Goal: Information Seeking & Learning: Learn about a topic

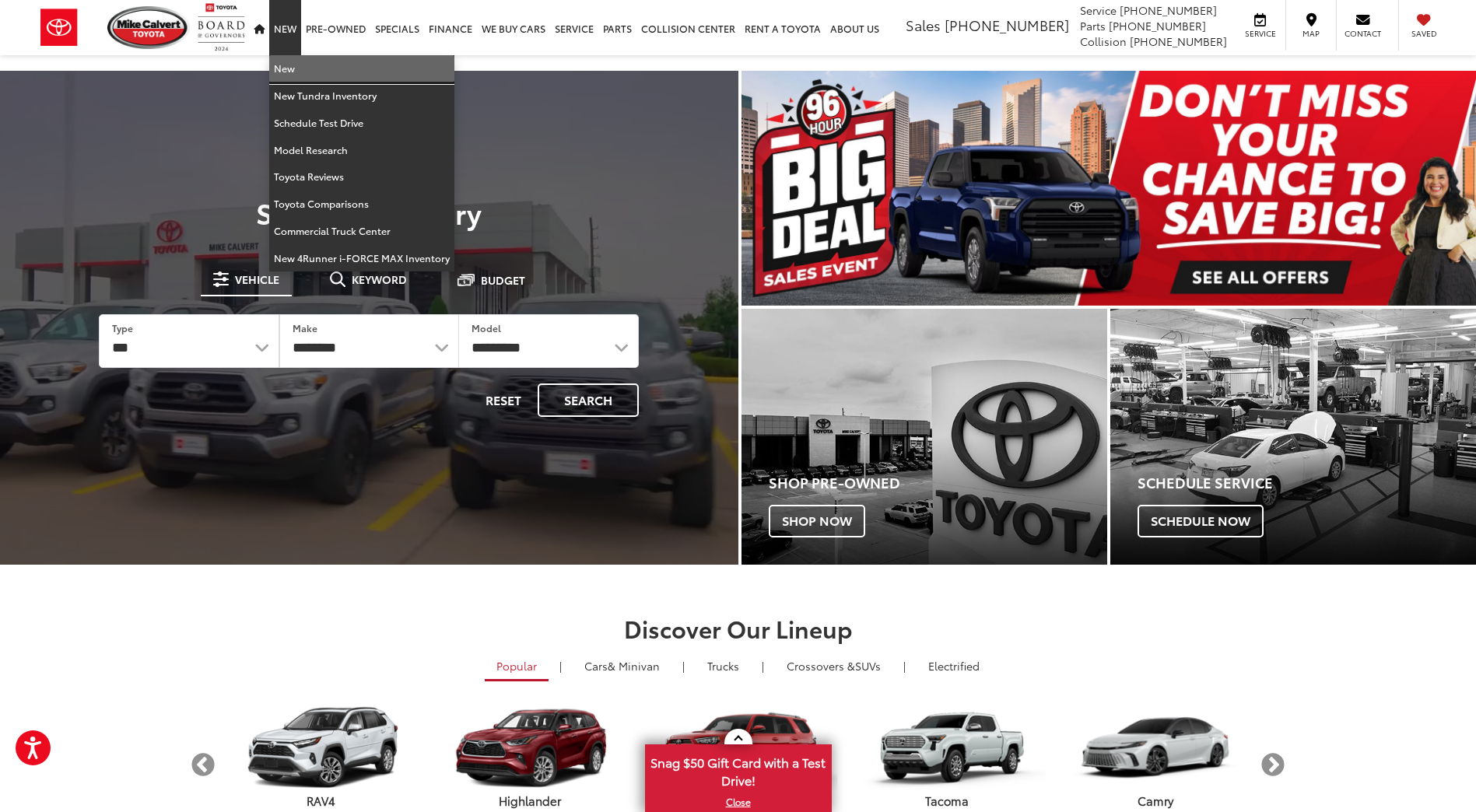
click at [282, 69] on link "New" at bounding box center [362, 68] width 185 height 27
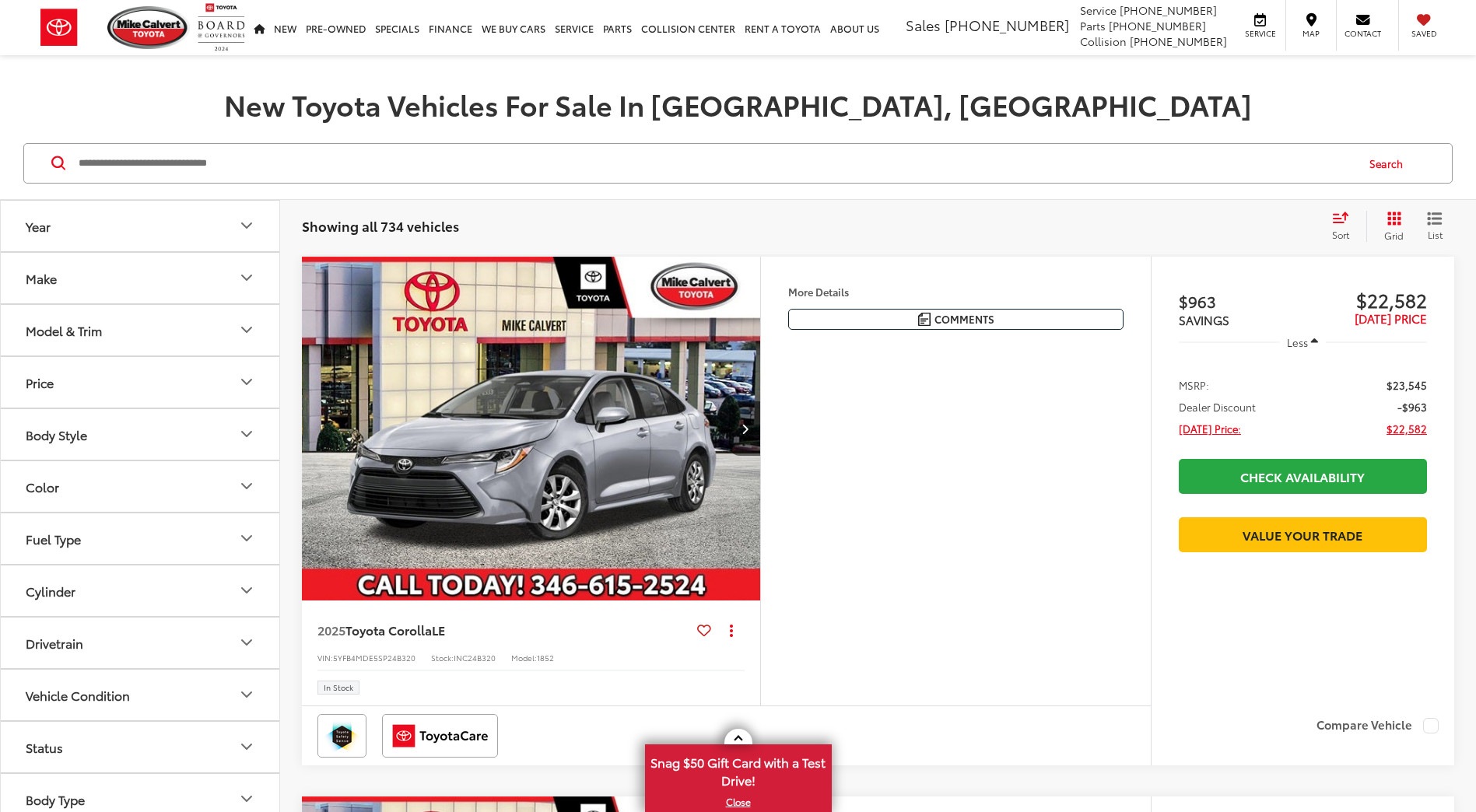
scroll to position [233, 0]
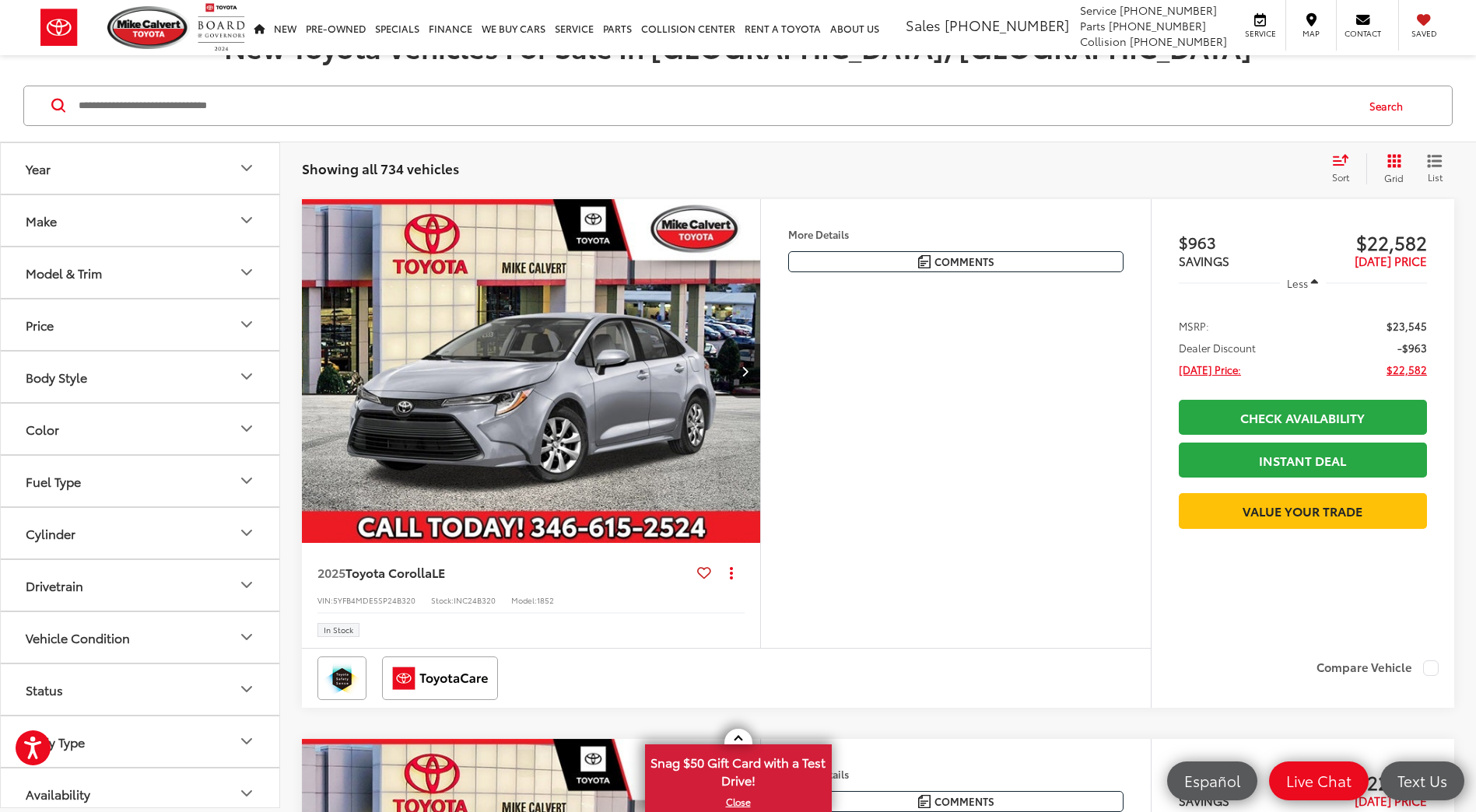
click at [150, 253] on button "Model & Trim" at bounding box center [140, 272] width 280 height 50
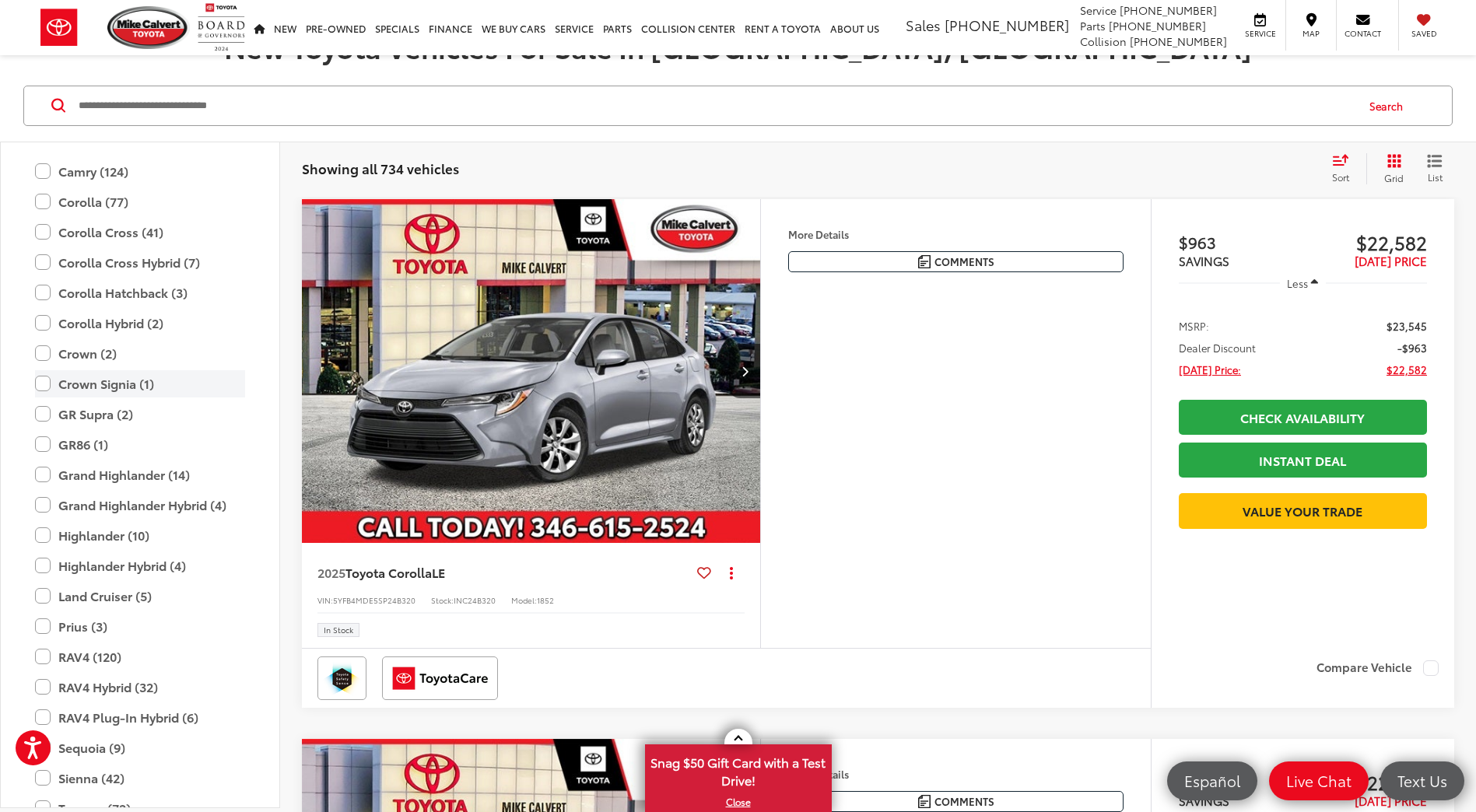
scroll to position [302, 0]
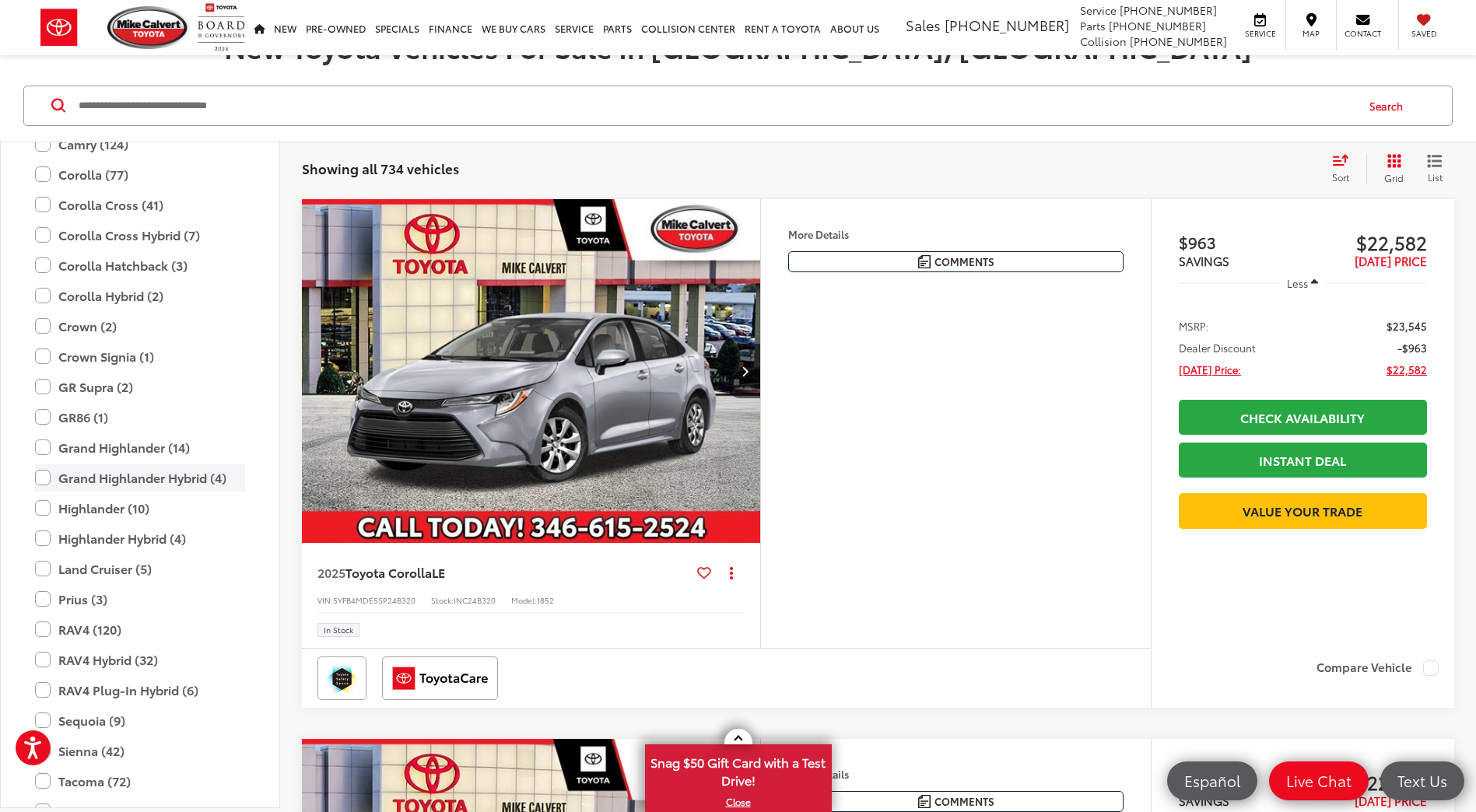
click at [42, 484] on label "Grand Highlander Hybrid (4)" at bounding box center [140, 478] width 210 height 27
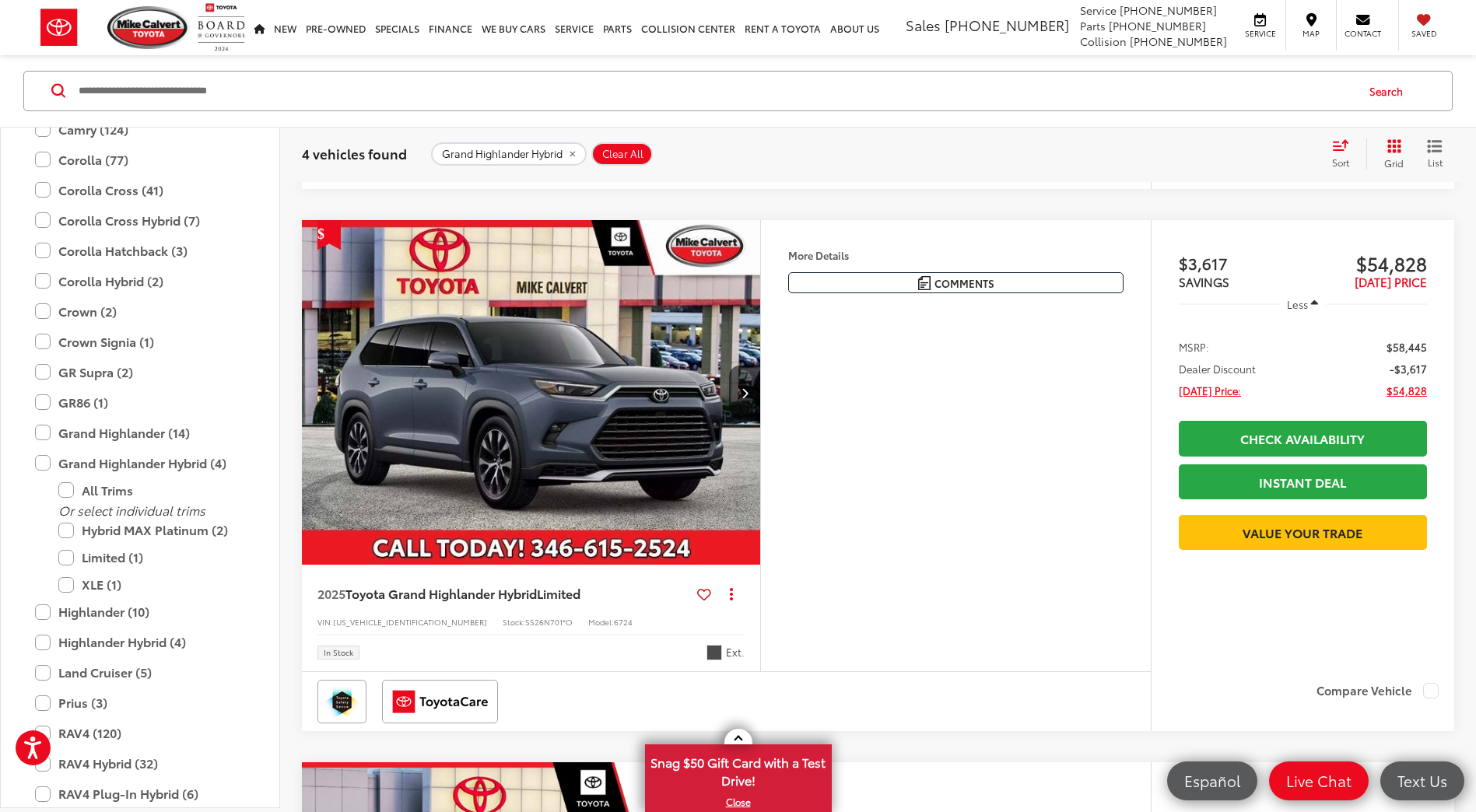
scroll to position [777, 0]
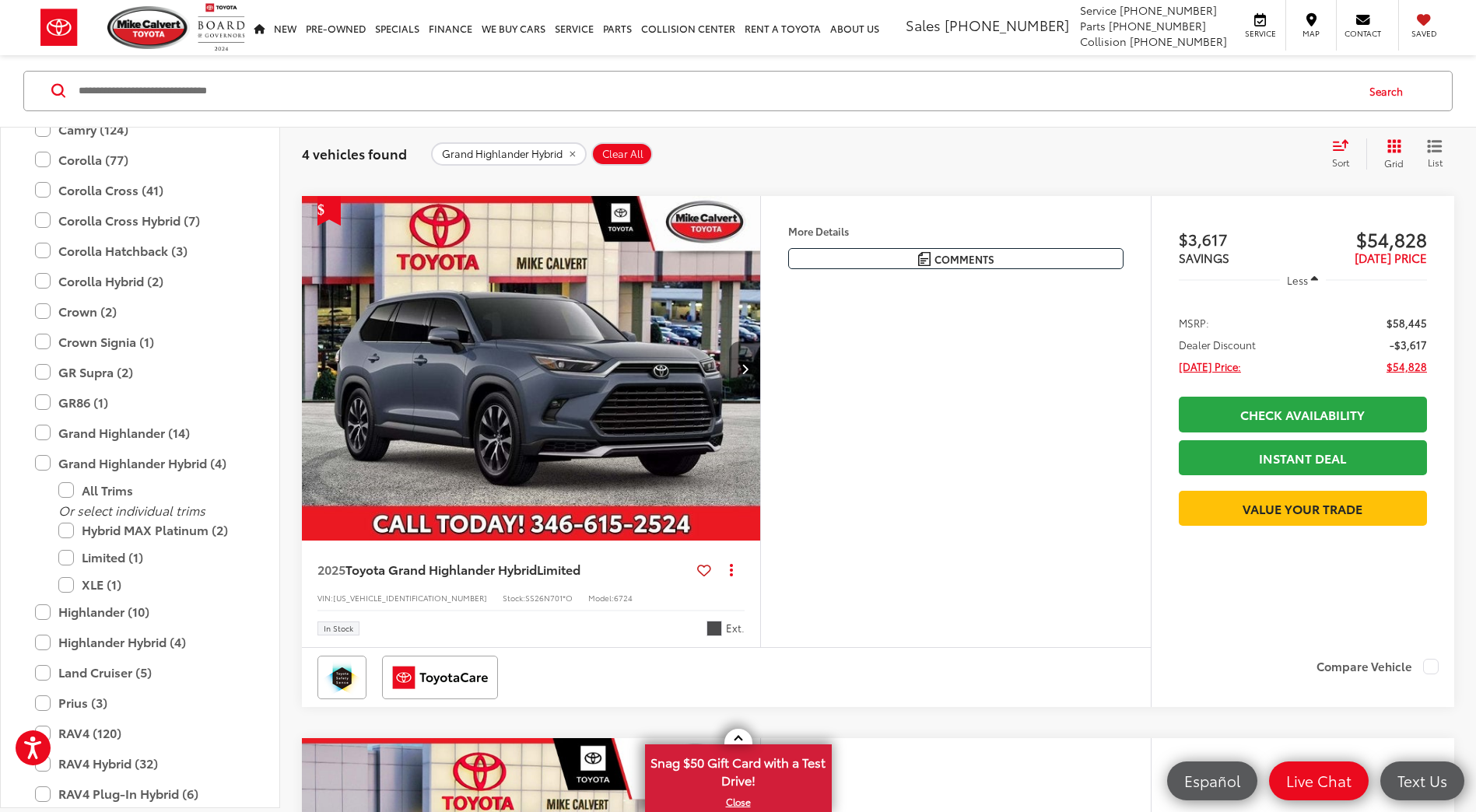
click at [742, 373] on icon "Next image" at bounding box center [745, 369] width 7 height 11
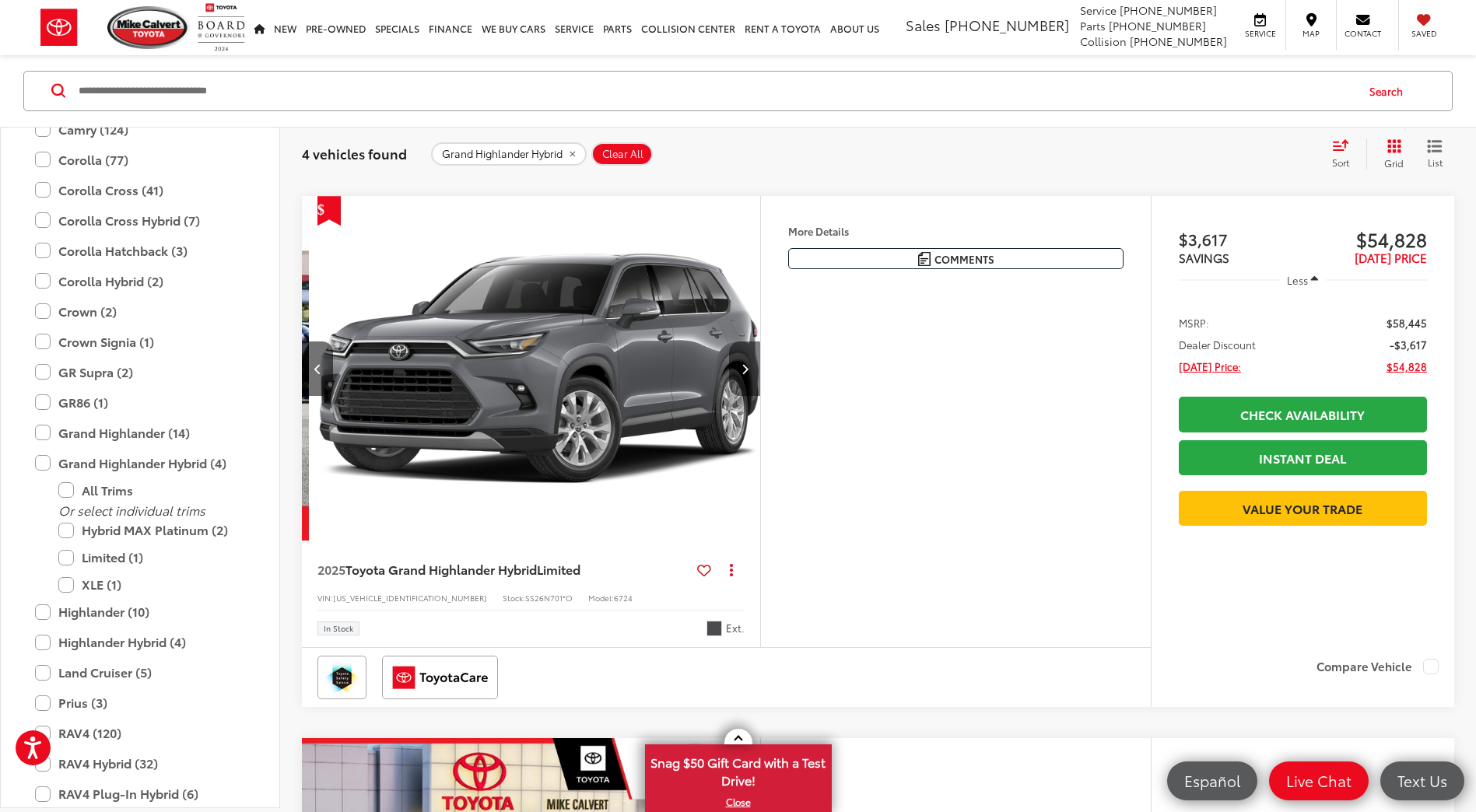
scroll to position [0, 461]
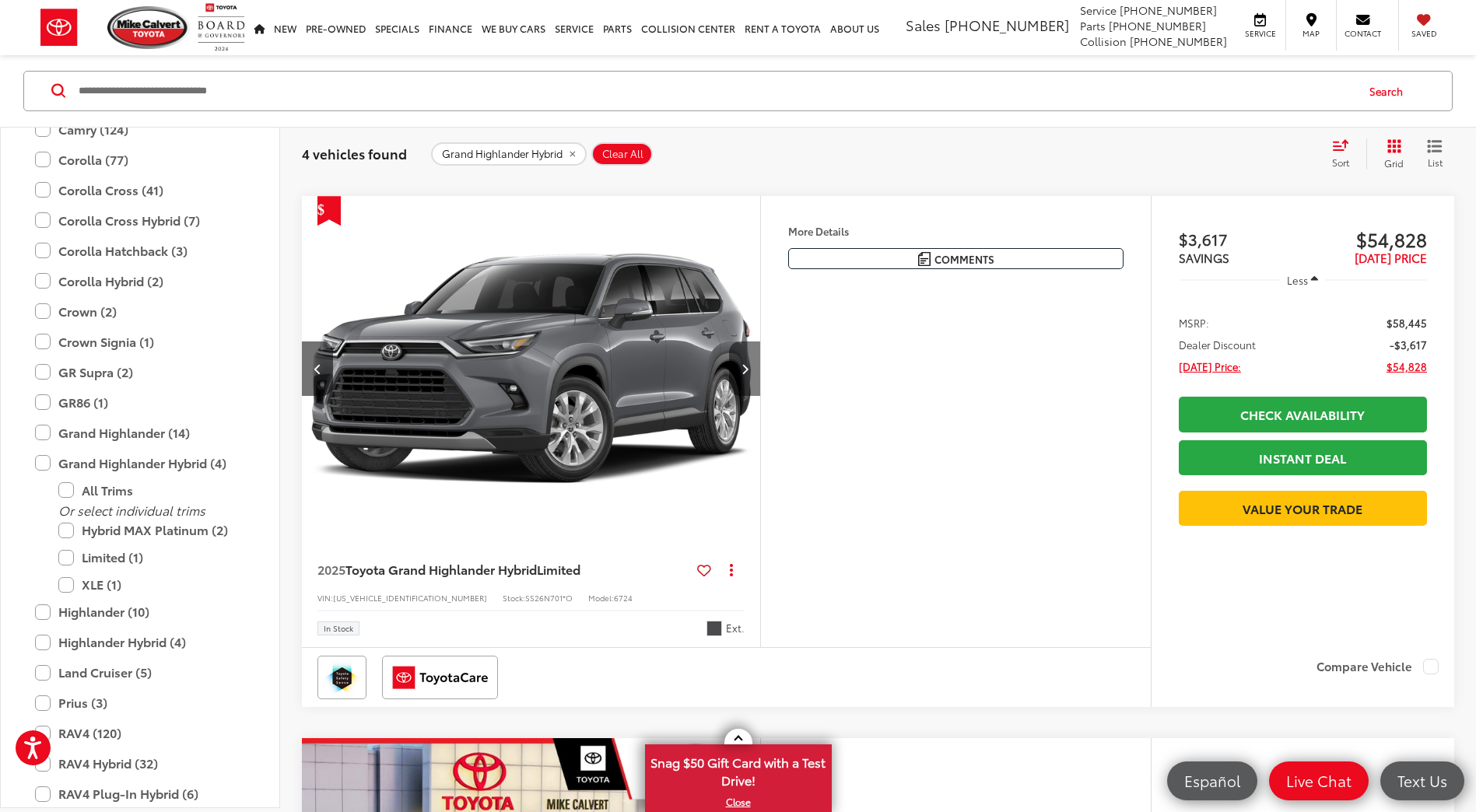
click at [742, 373] on icon "Next image" at bounding box center [745, 369] width 7 height 11
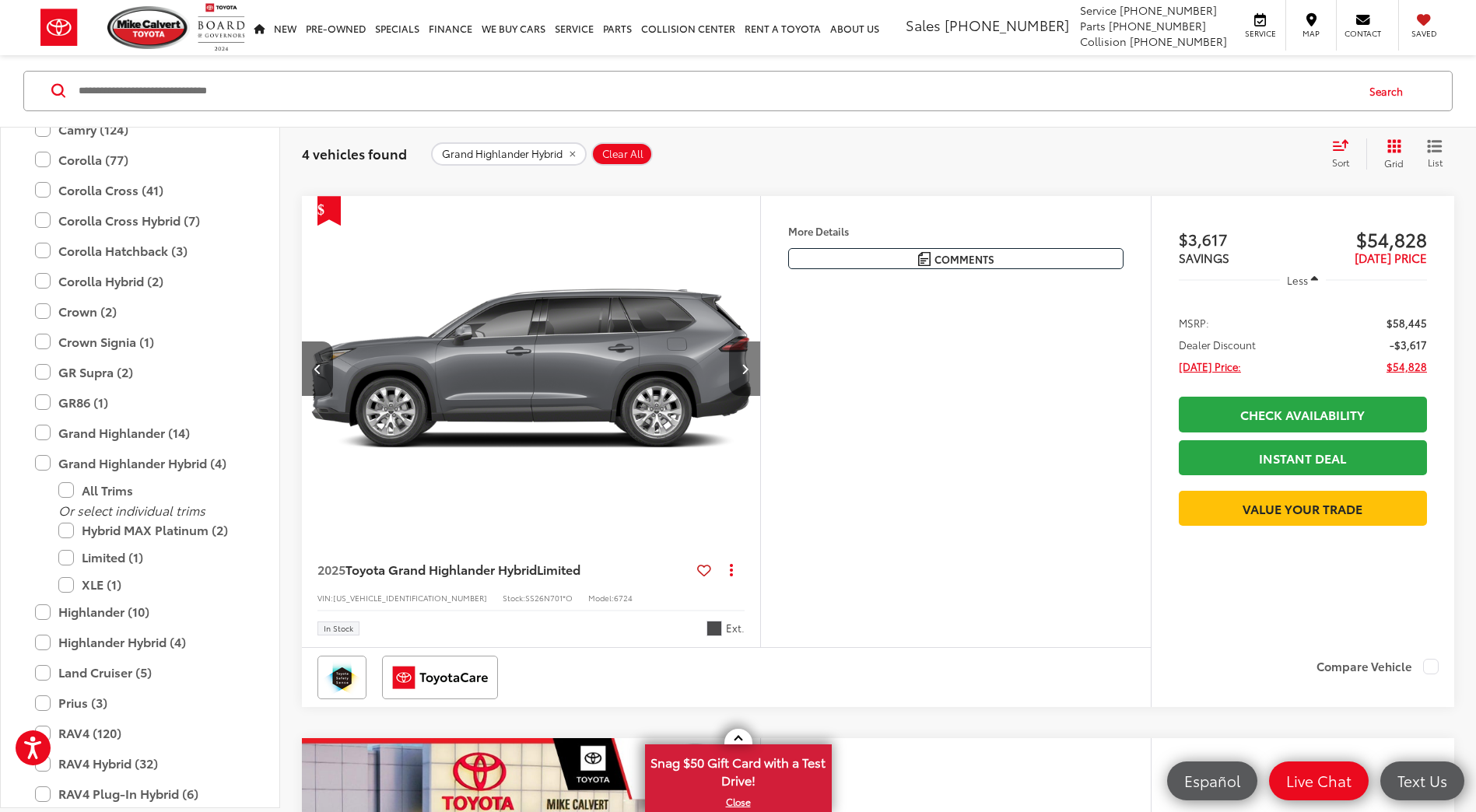
click at [743, 373] on icon "Next image" at bounding box center [745, 369] width 7 height 11
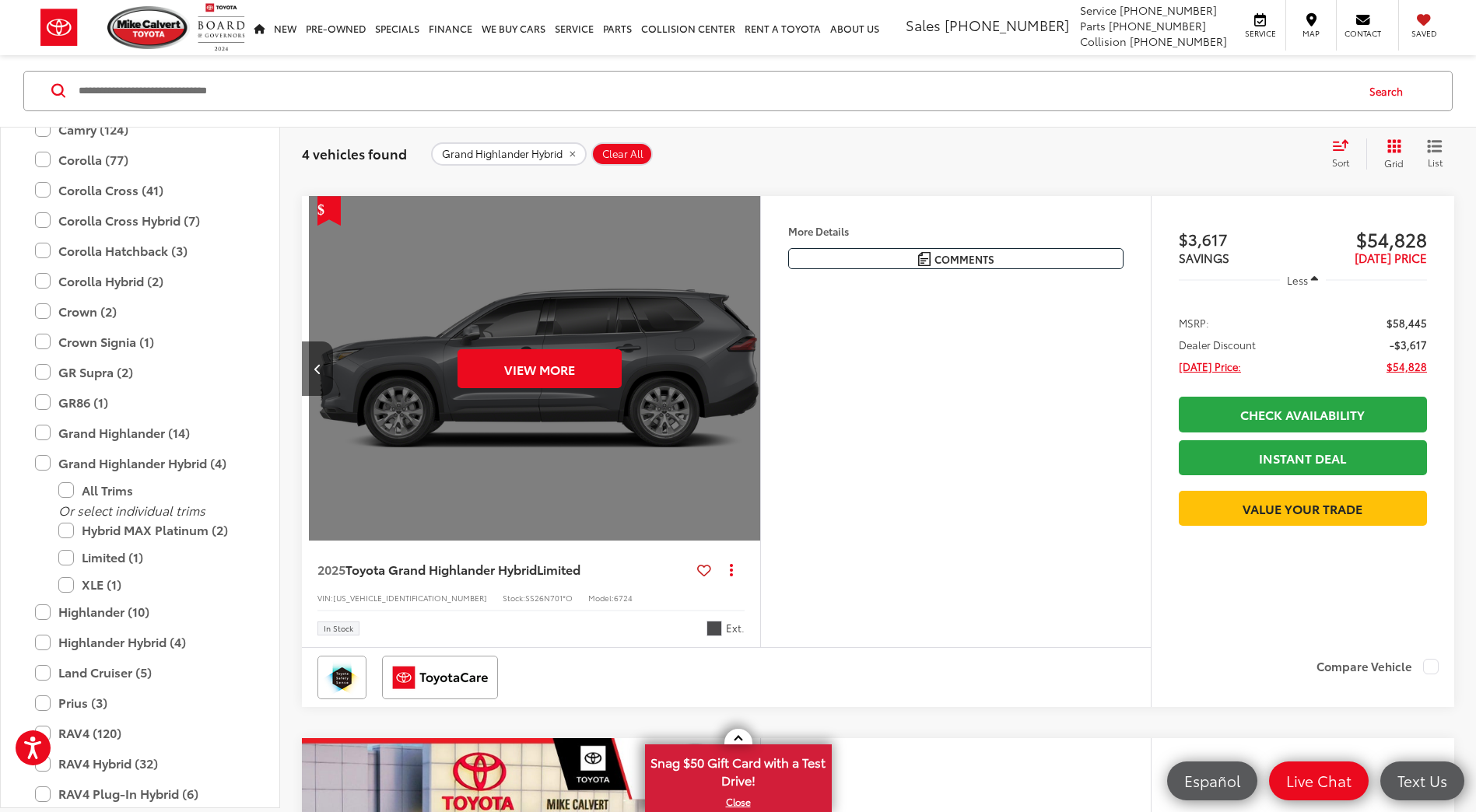
scroll to position [0, 1382]
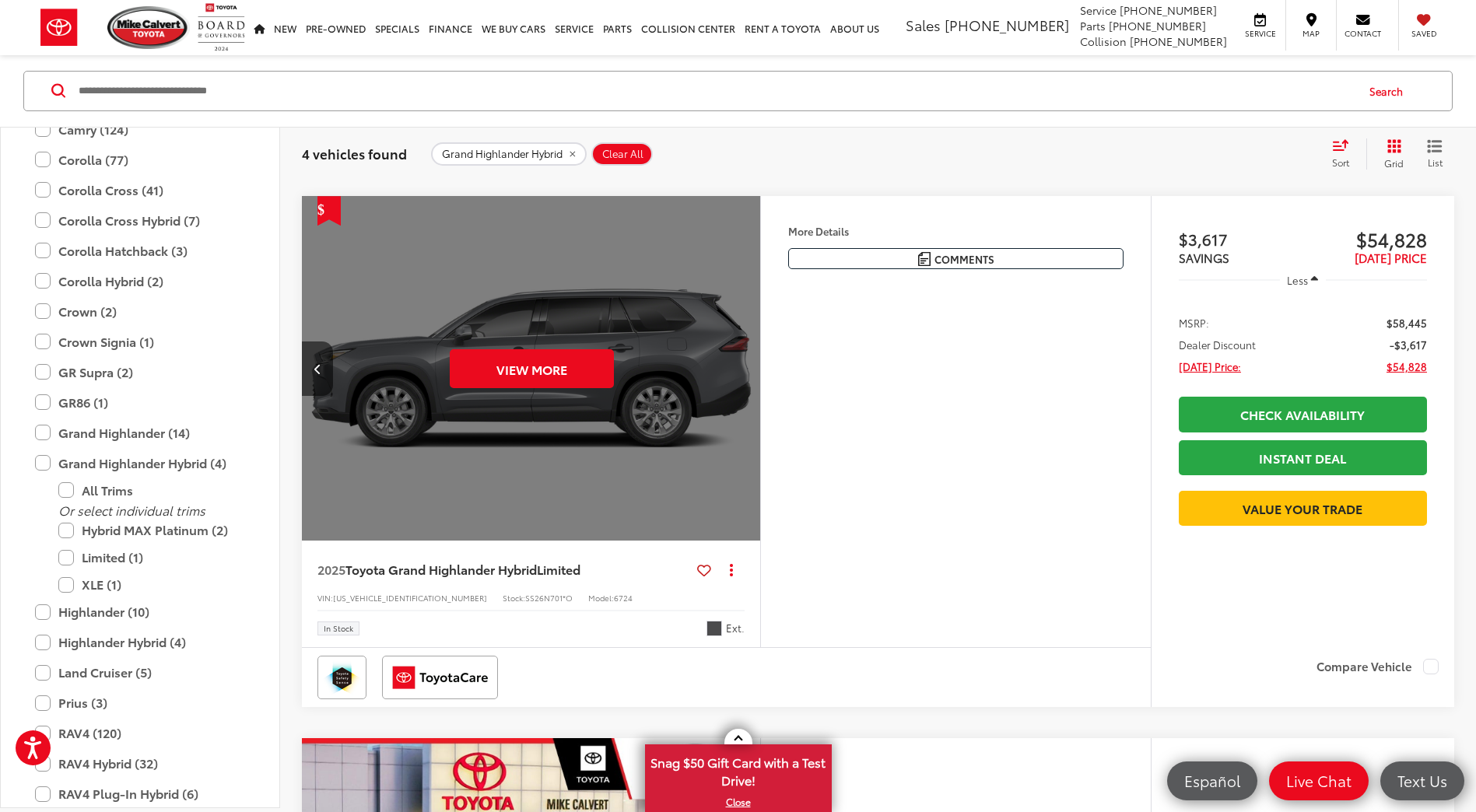
drag, startPoint x: 743, startPoint y: 373, endPoint x: 942, endPoint y: 372, distance: 199.0
click at [743, 373] on div "View More" at bounding box center [531, 369] width 461 height 345
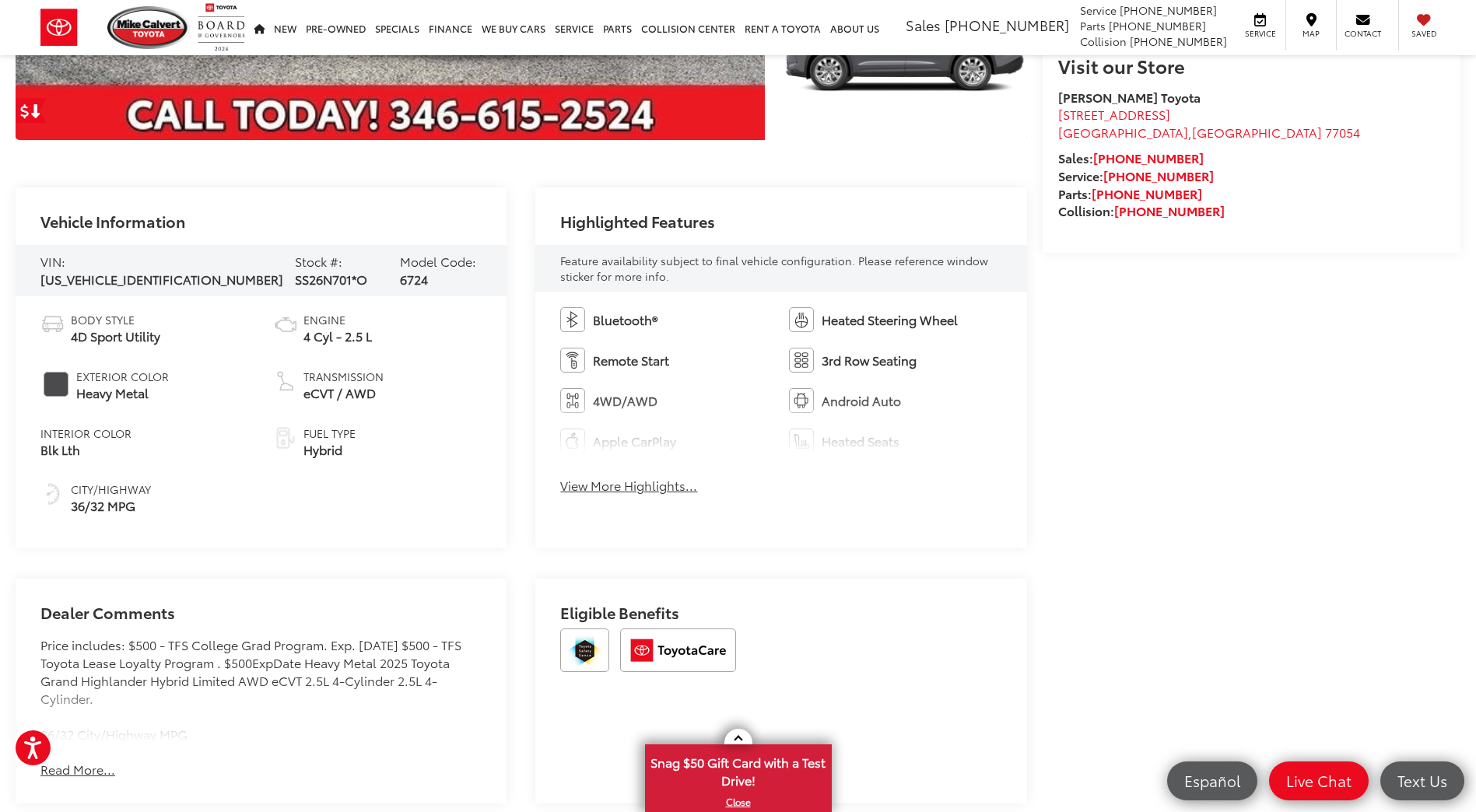
scroll to position [777, 0]
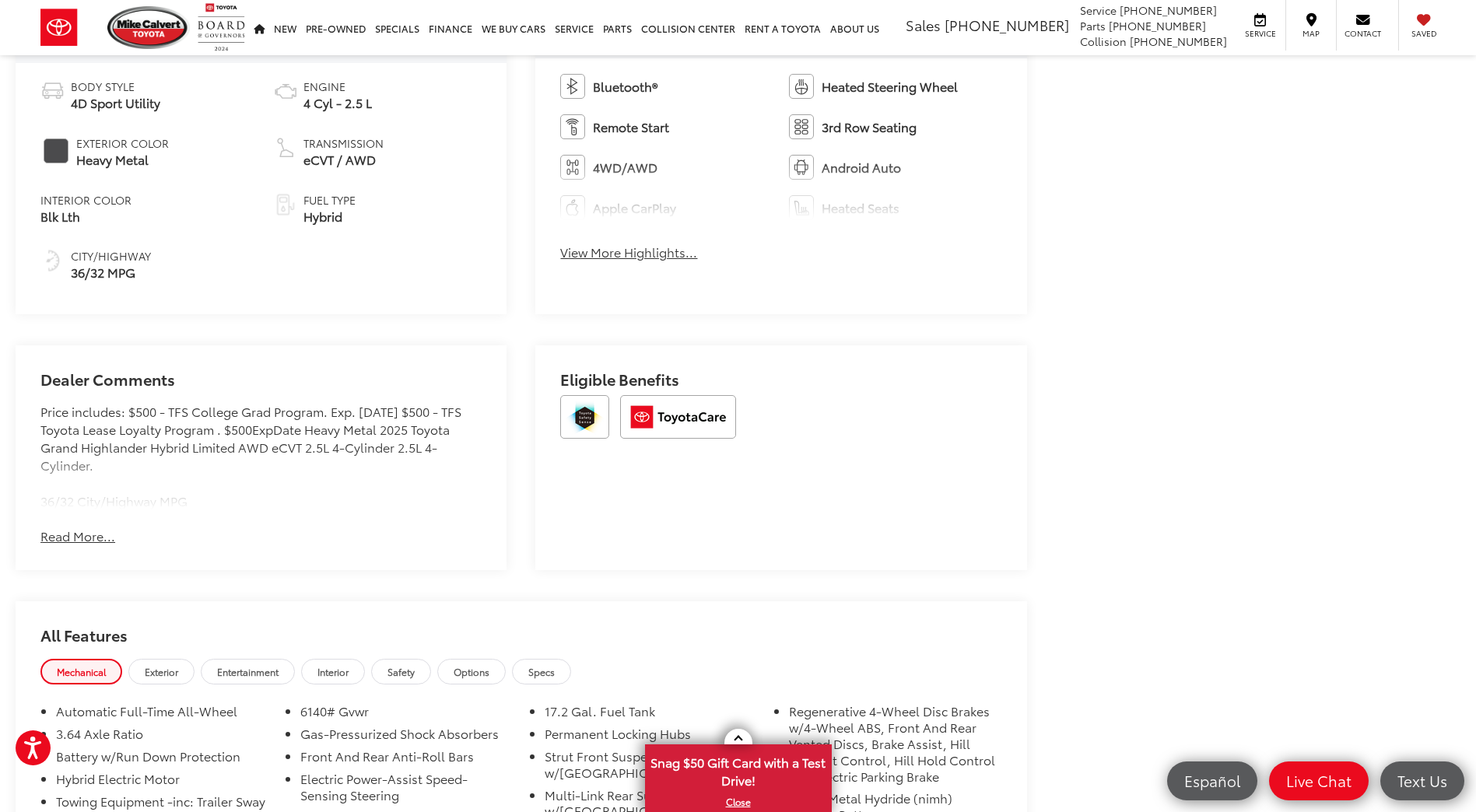
click at [53, 533] on button "Read More..." at bounding box center [78, 536] width 75 height 18
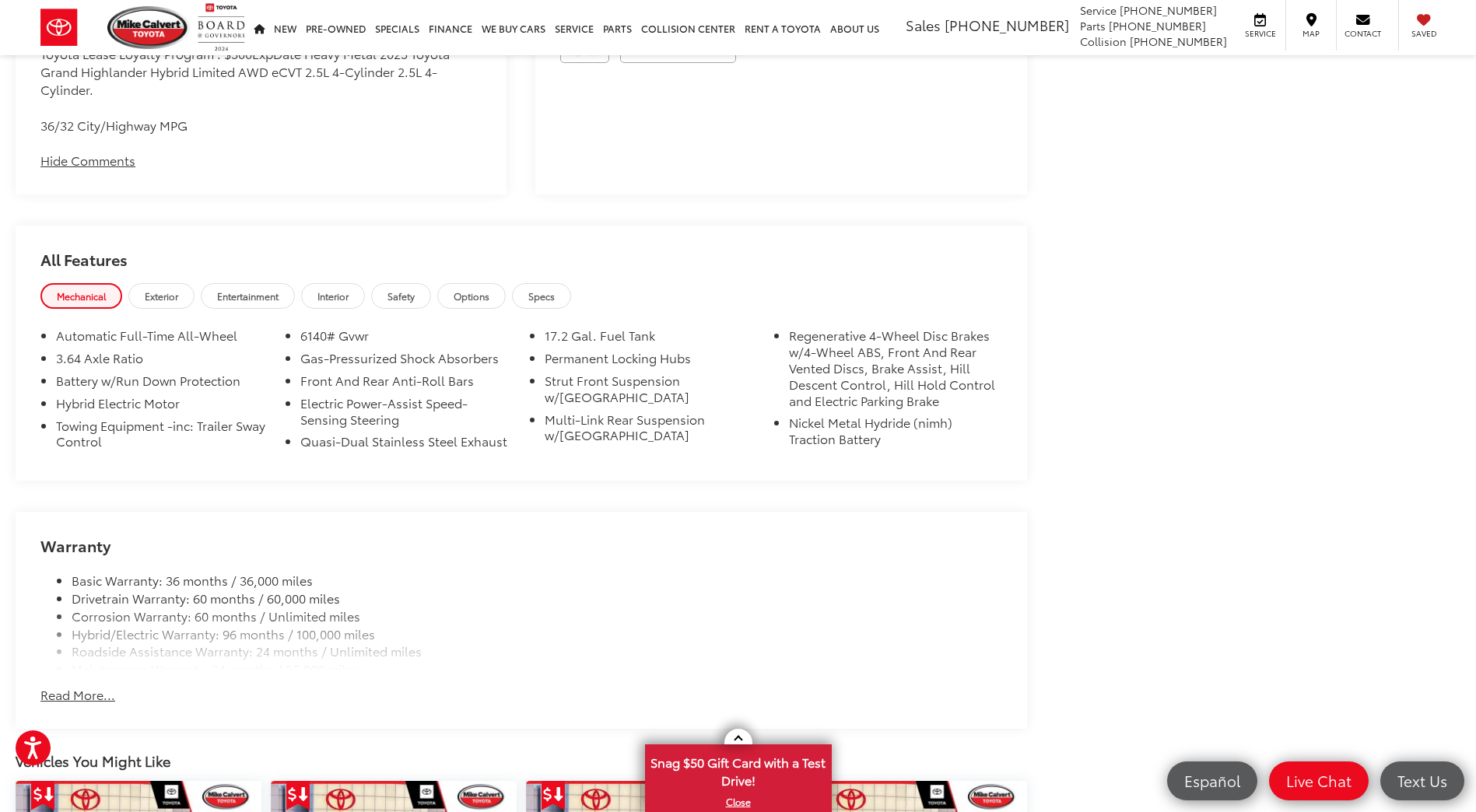
scroll to position [1167, 0]
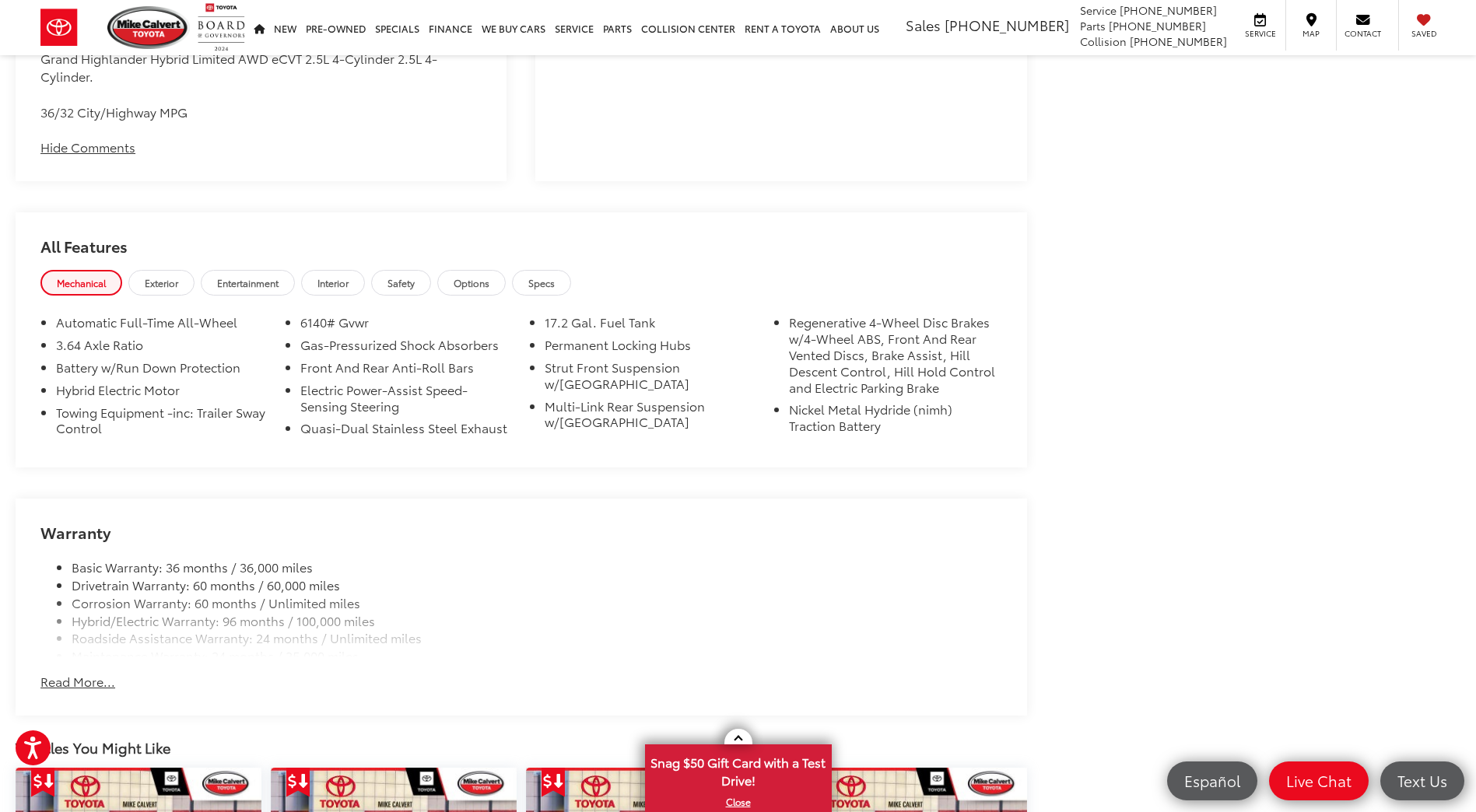
click at [75, 681] on button "Read More..." at bounding box center [78, 682] width 75 height 18
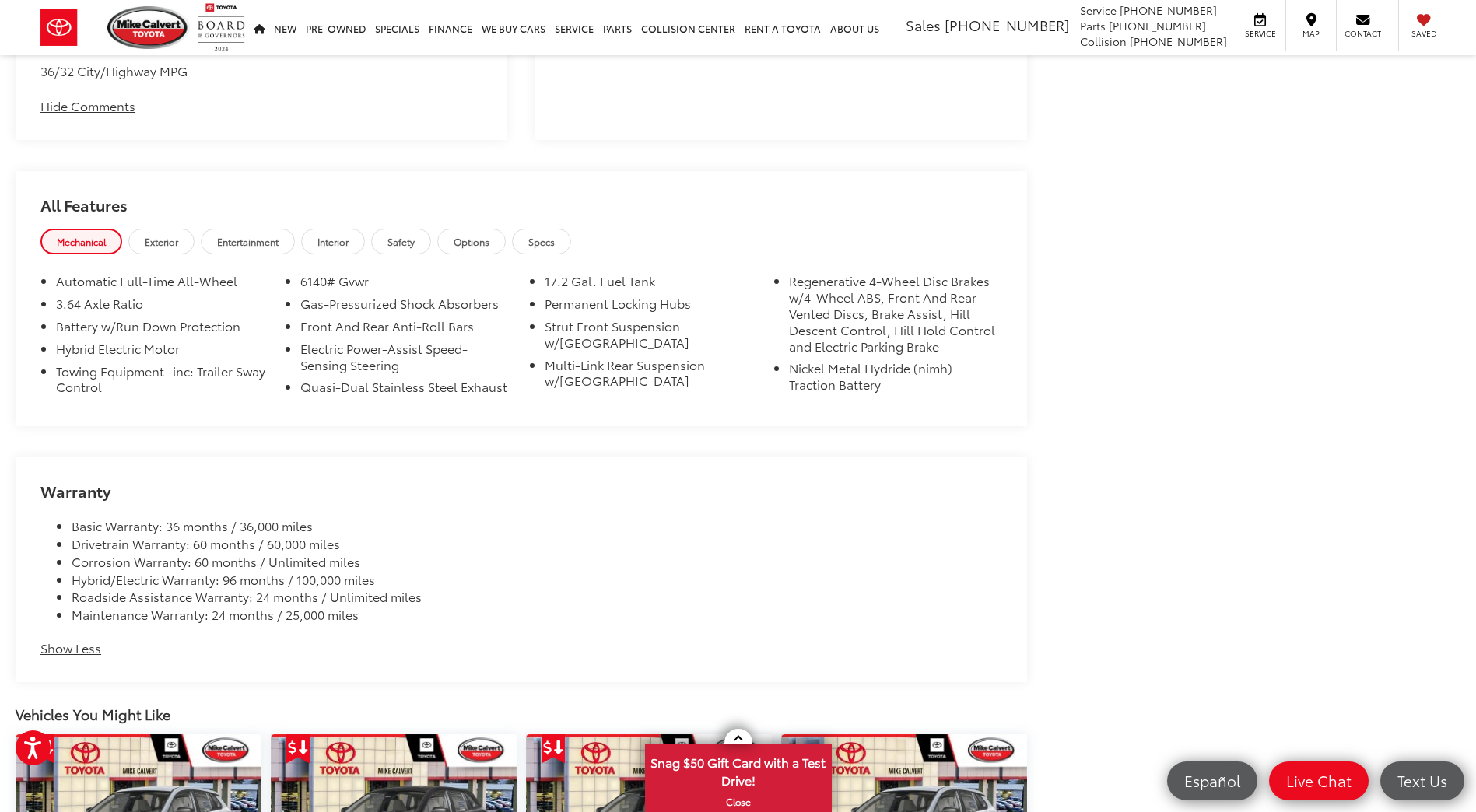
scroll to position [1244, 0]
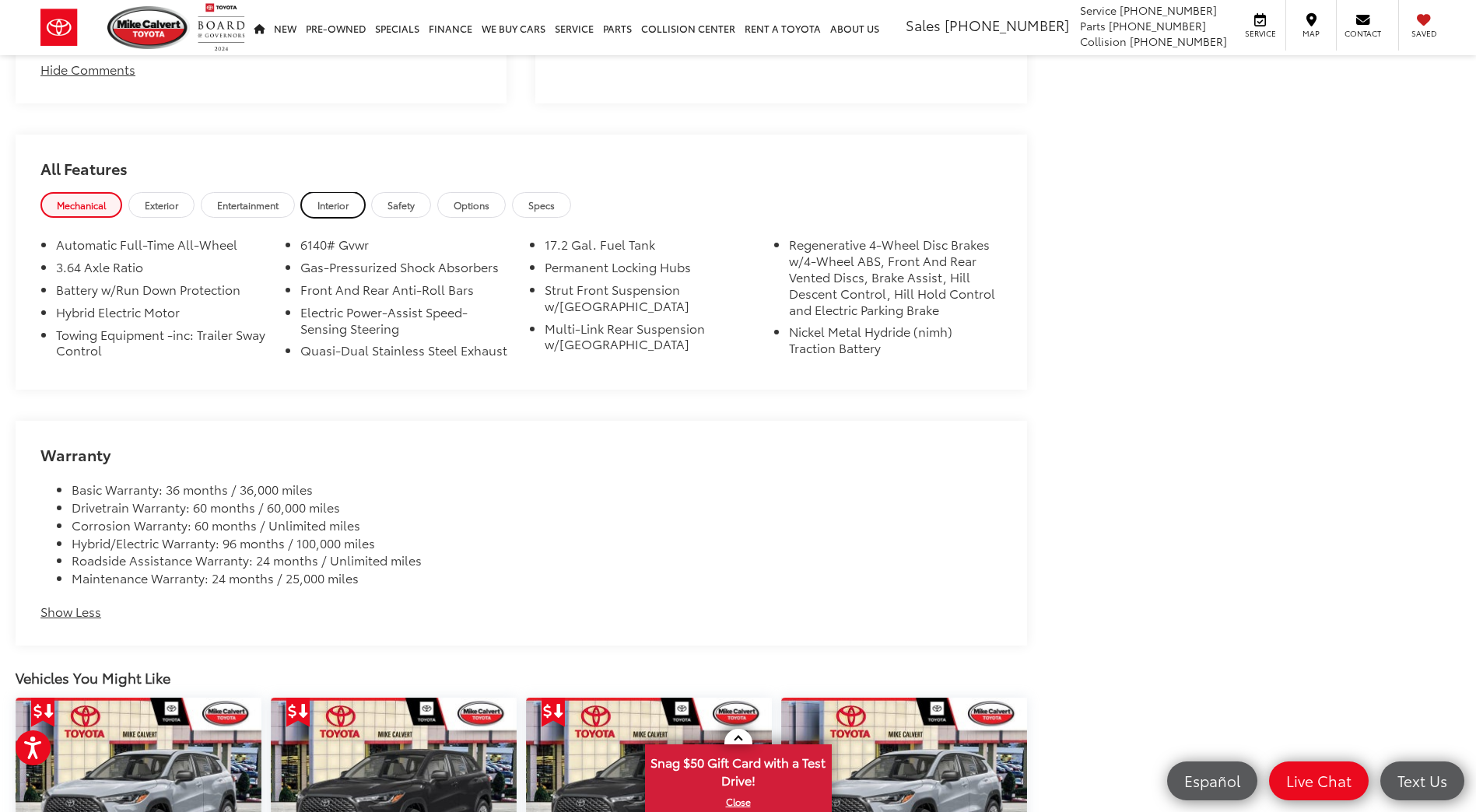
click at [334, 200] on span "Interior" at bounding box center [333, 205] width 31 height 13
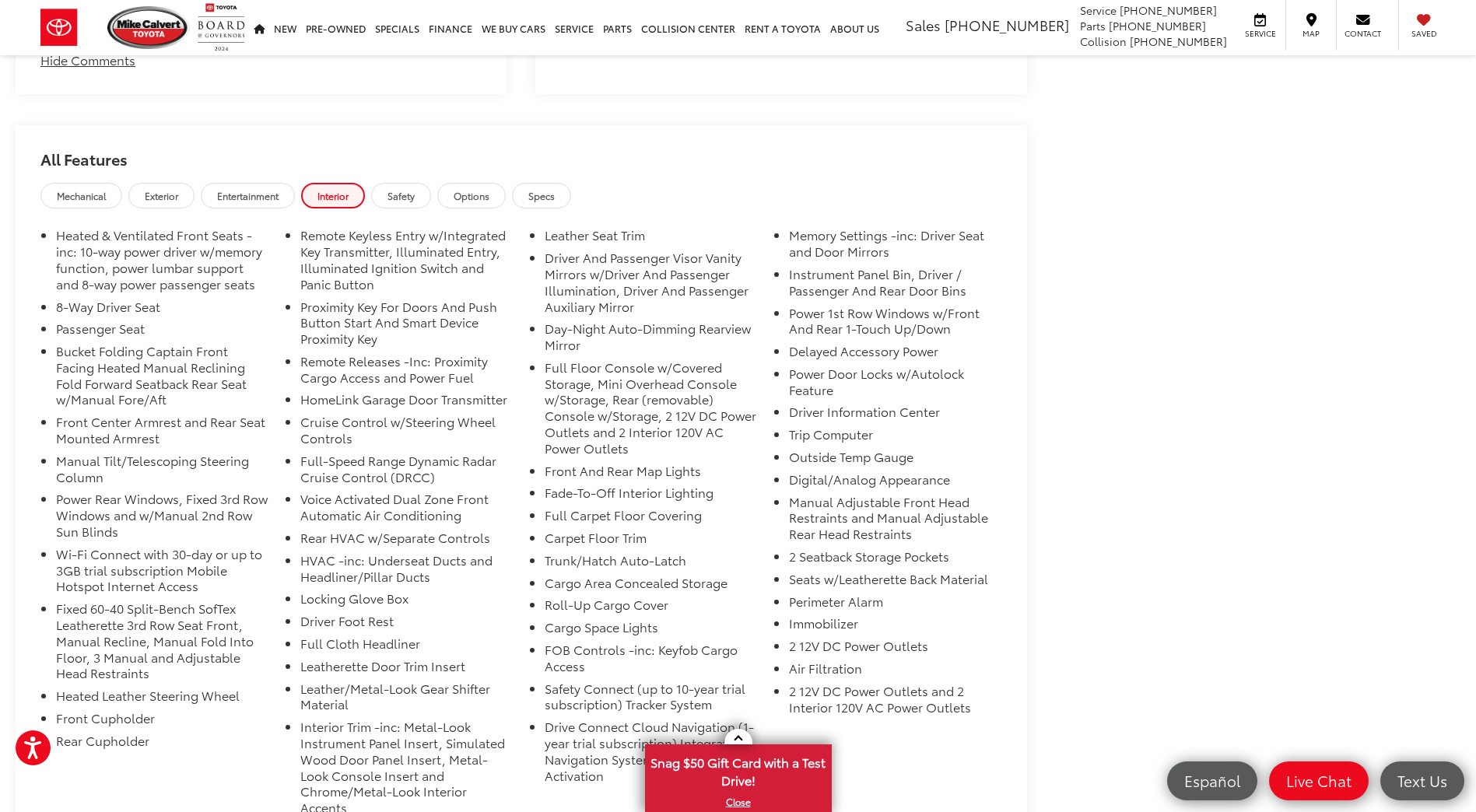
scroll to position [1322, 0]
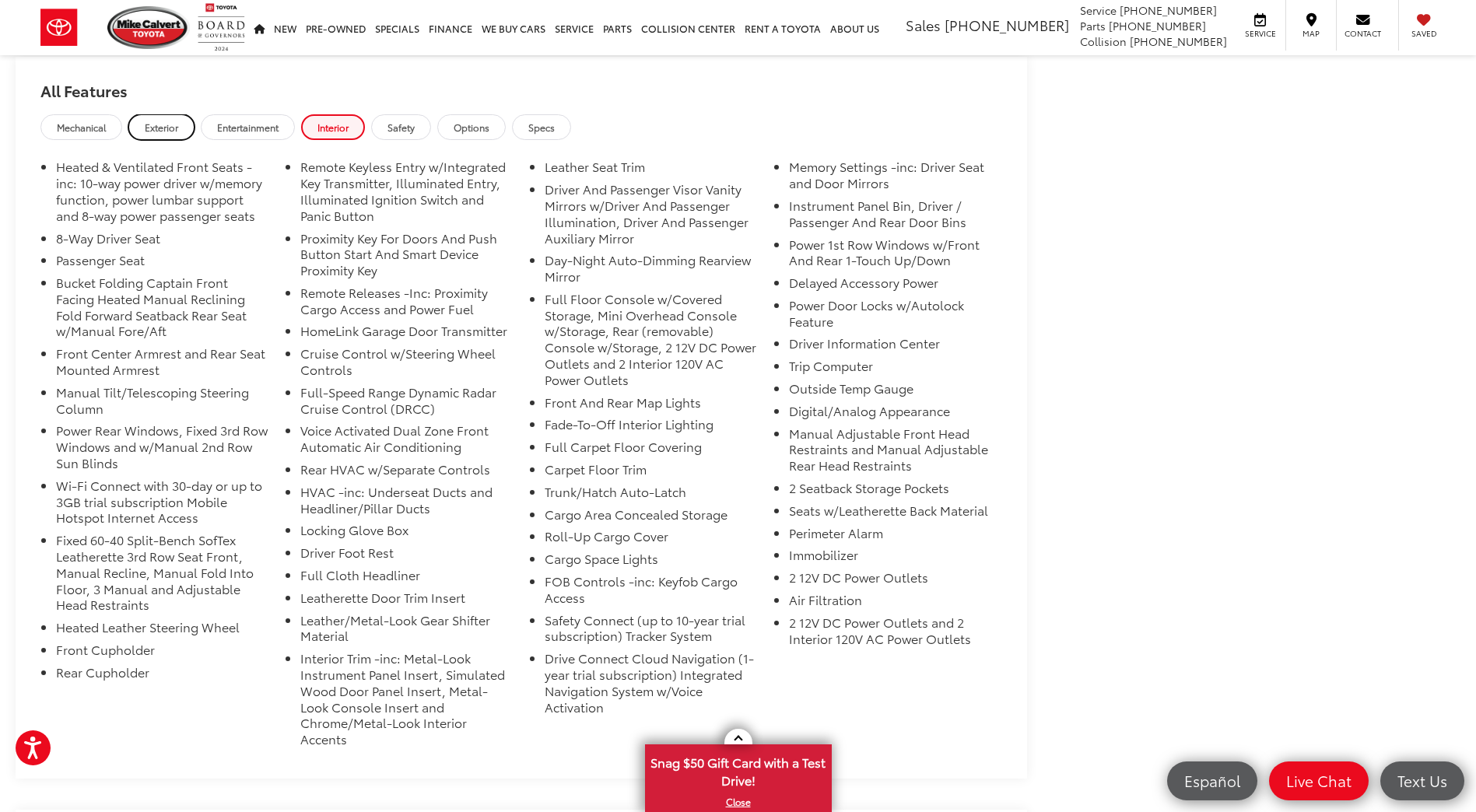
click at [163, 126] on span "Exterior" at bounding box center [161, 127] width 34 height 13
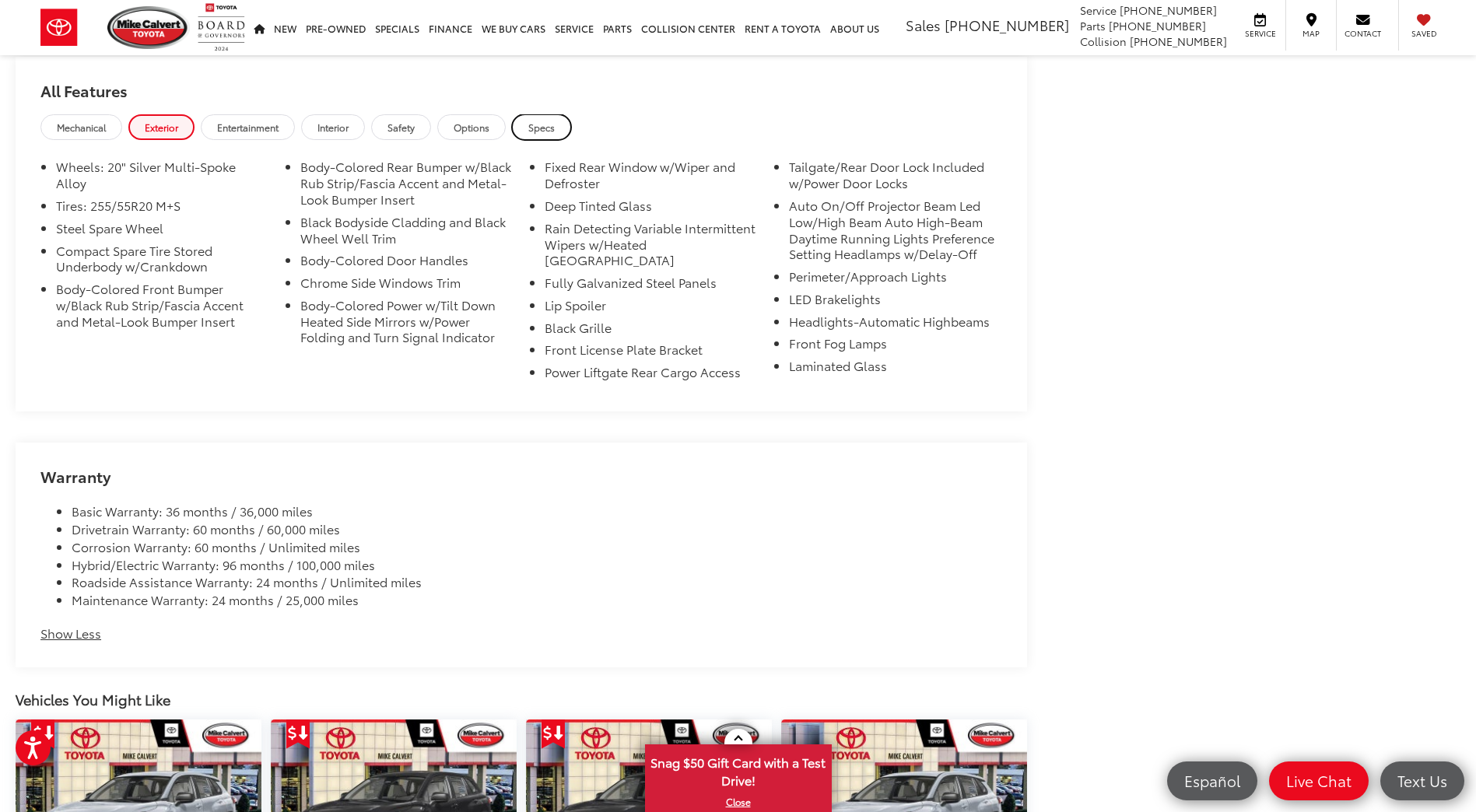
click at [543, 126] on span "Specs" at bounding box center [541, 127] width 27 height 13
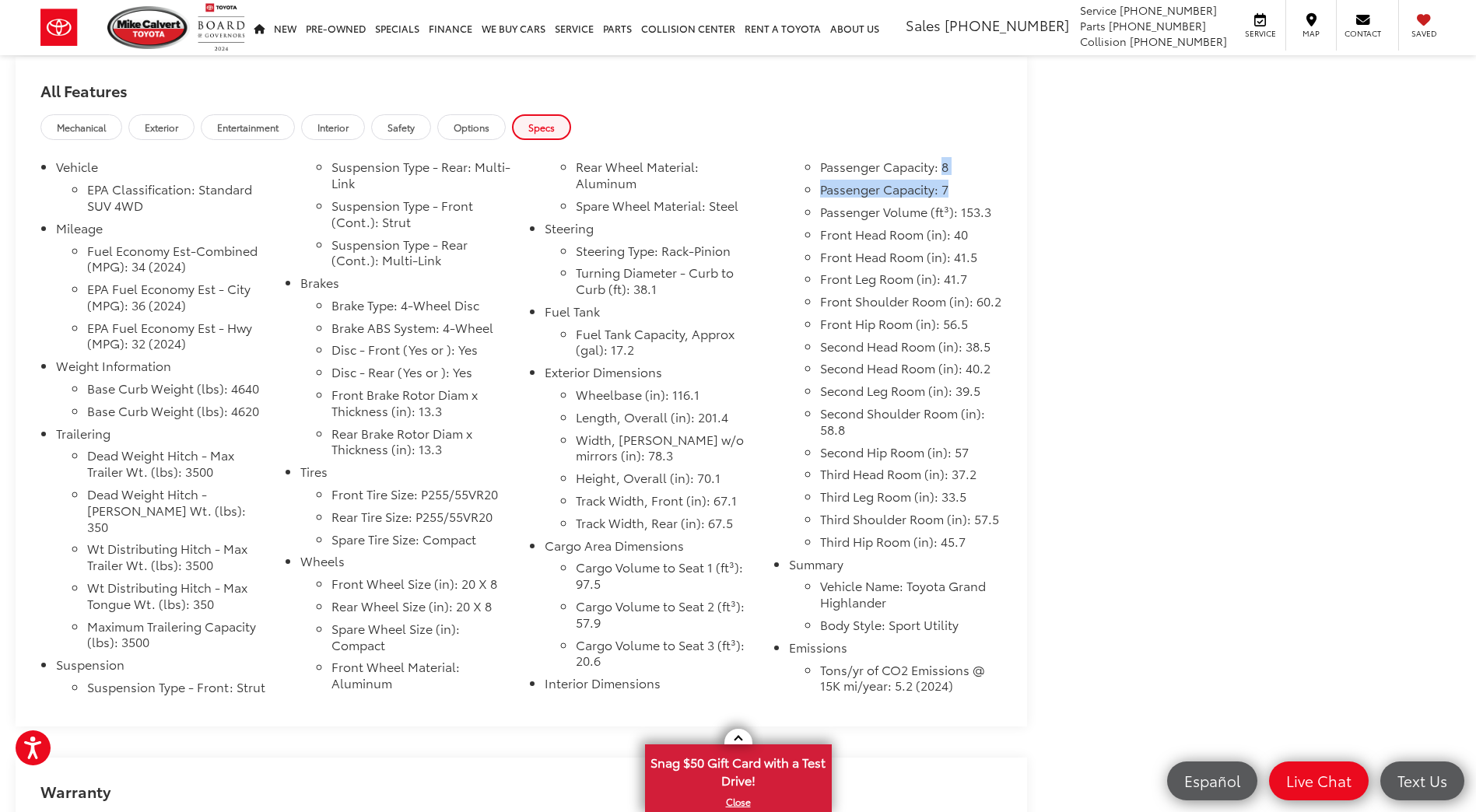
drag, startPoint x: 955, startPoint y: 186, endPoint x: 944, endPoint y: 160, distance: 28.2
click at [944, 160] on ul "Passenger Capacity: 8 Passenger Capacity: 7 Passenger Volume (ft³): 153.3 Front…" at bounding box center [895, 357] width 213 height 397
click at [944, 160] on li "Passenger Capacity: 8" at bounding box center [911, 169] width 182 height 23
click at [1189, 257] on div "Mike Calvert Toyota New Vehicles 2025 Toyota Grand Highlander Hybrid Limited Co…" at bounding box center [738, 163] width 1476 height 2860
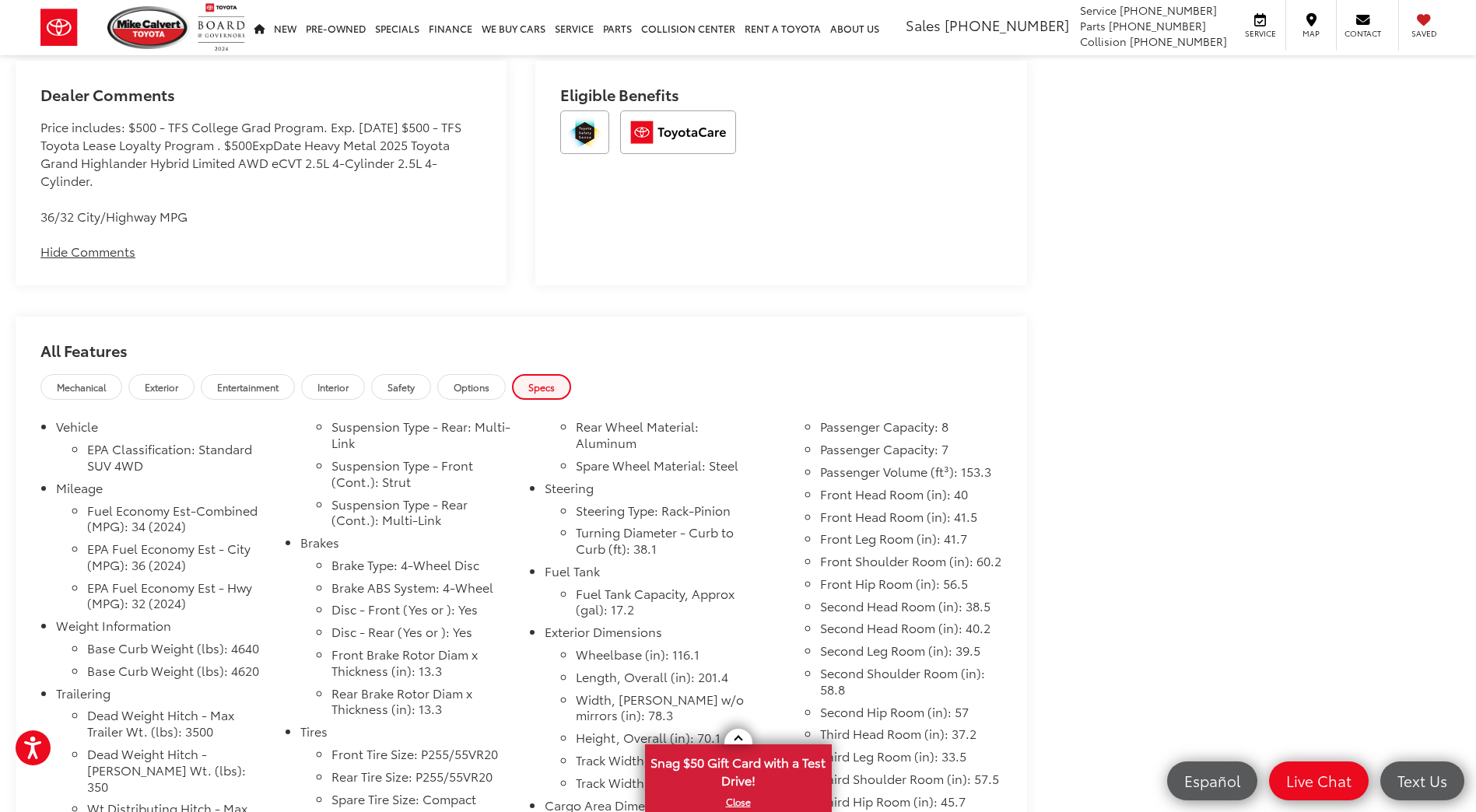
scroll to position [0, 0]
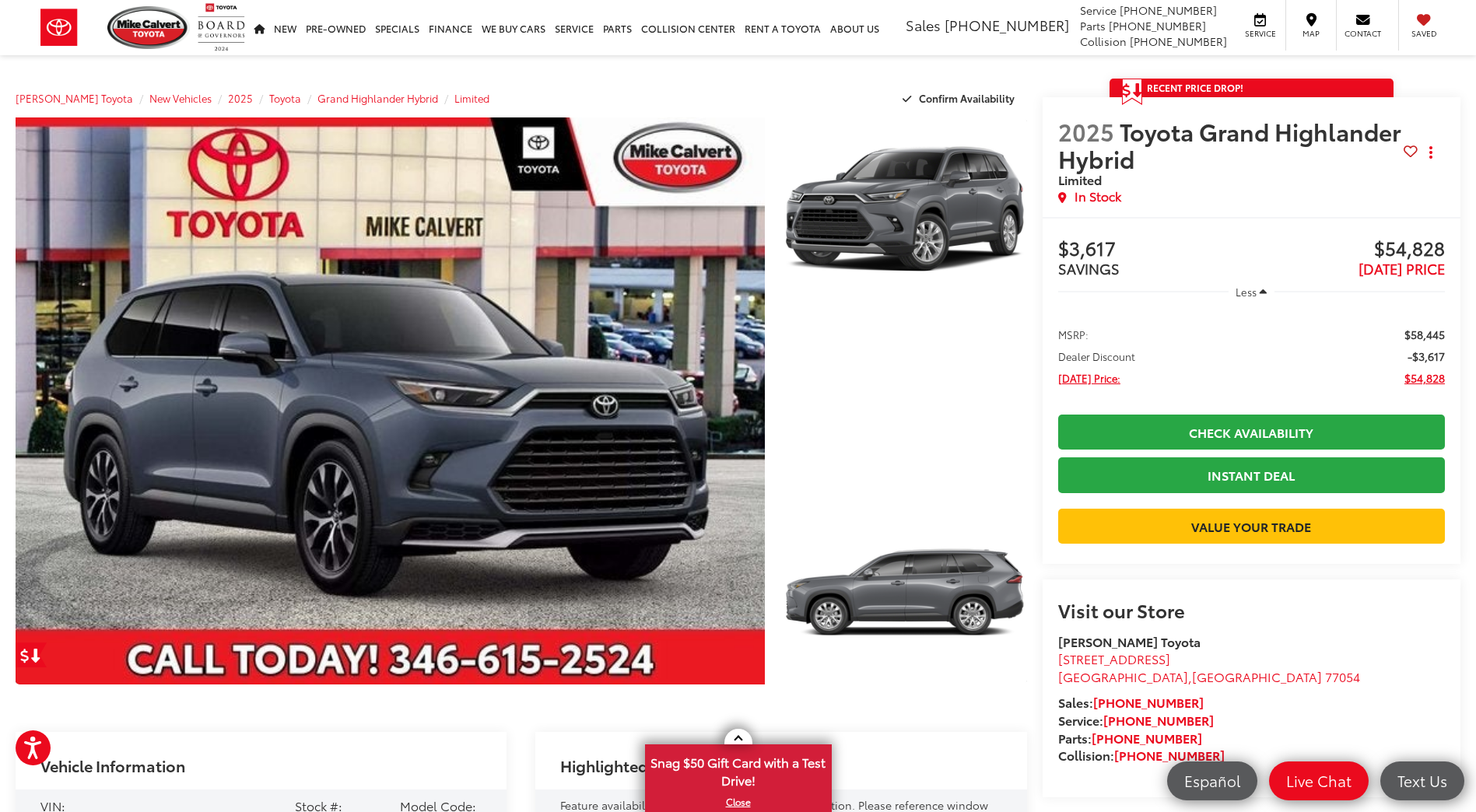
drag, startPoint x: 1184, startPoint y: 291, endPoint x: 1022, endPoint y: 41, distance: 297.9
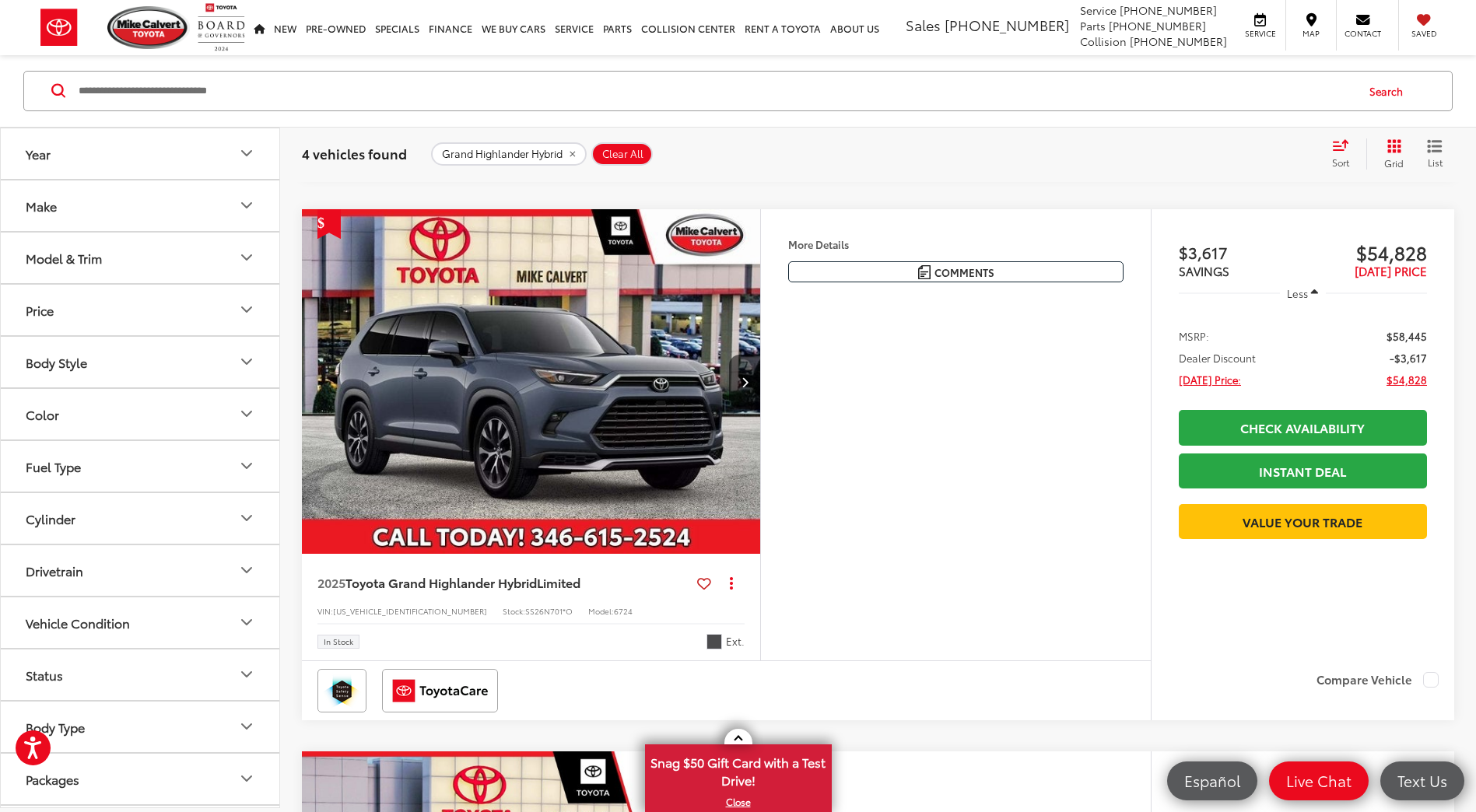
scroll to position [715, 0]
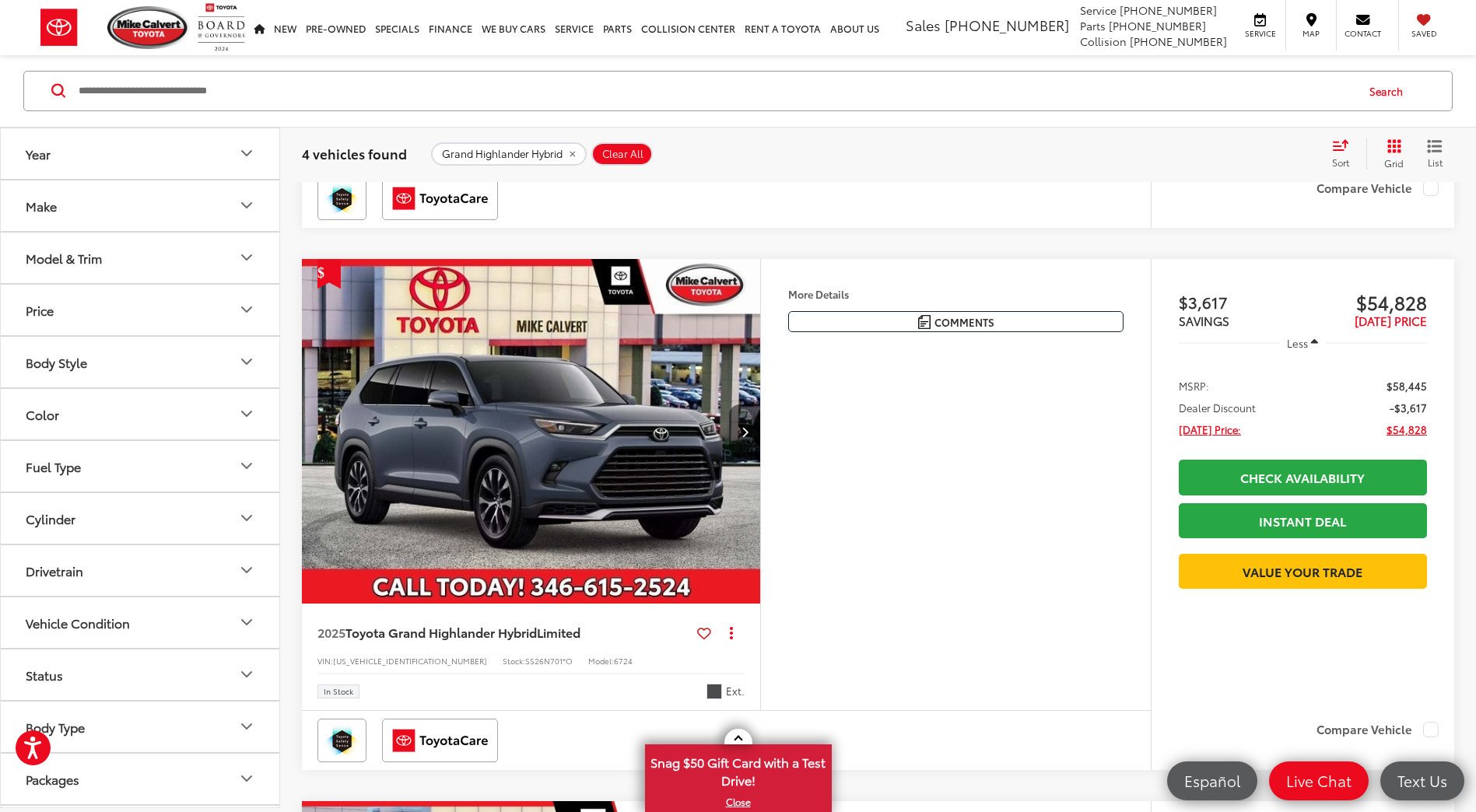
click at [751, 442] on button "Next image" at bounding box center [745, 431] width 31 height 54
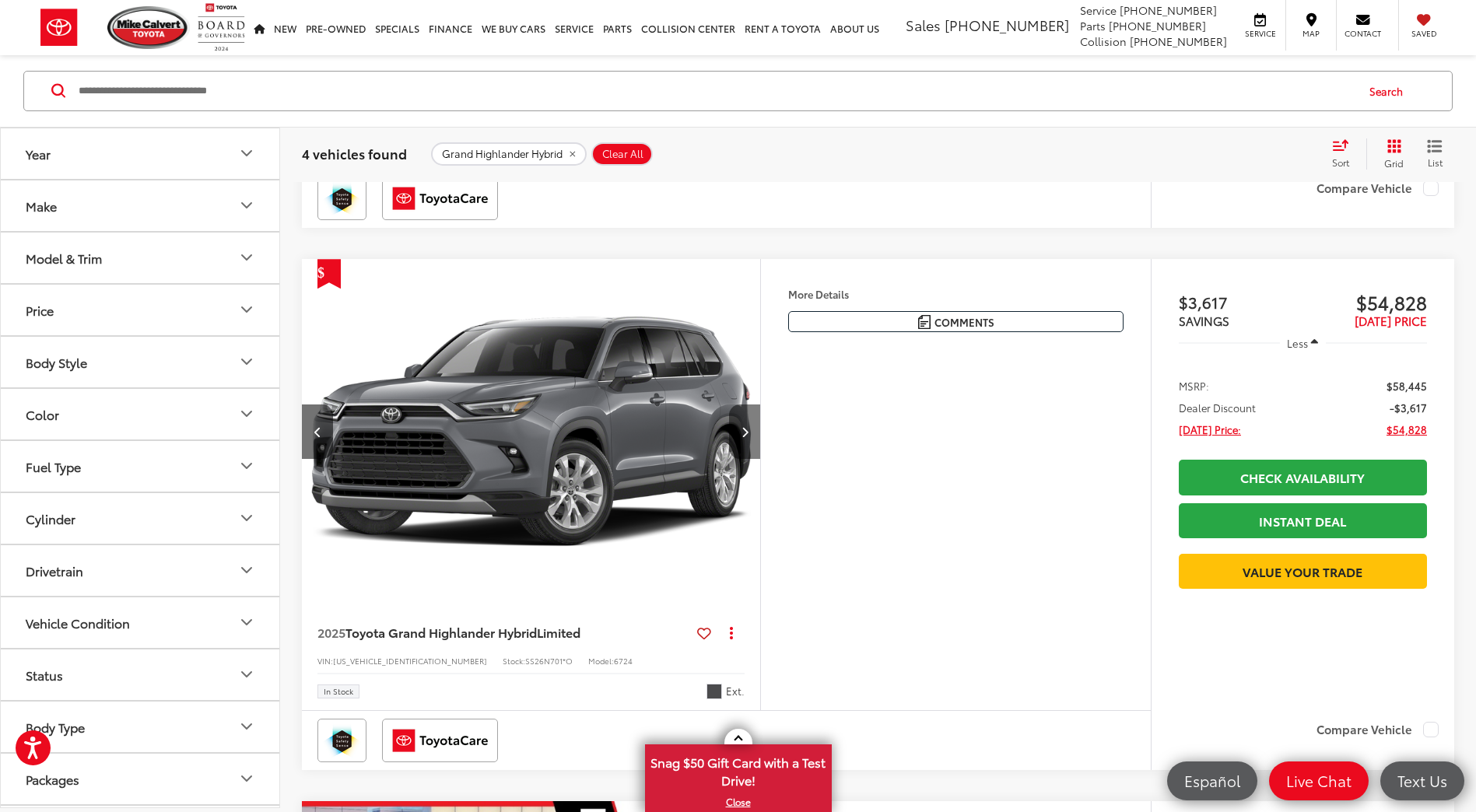
click at [745, 442] on button "Next image" at bounding box center [745, 431] width 31 height 54
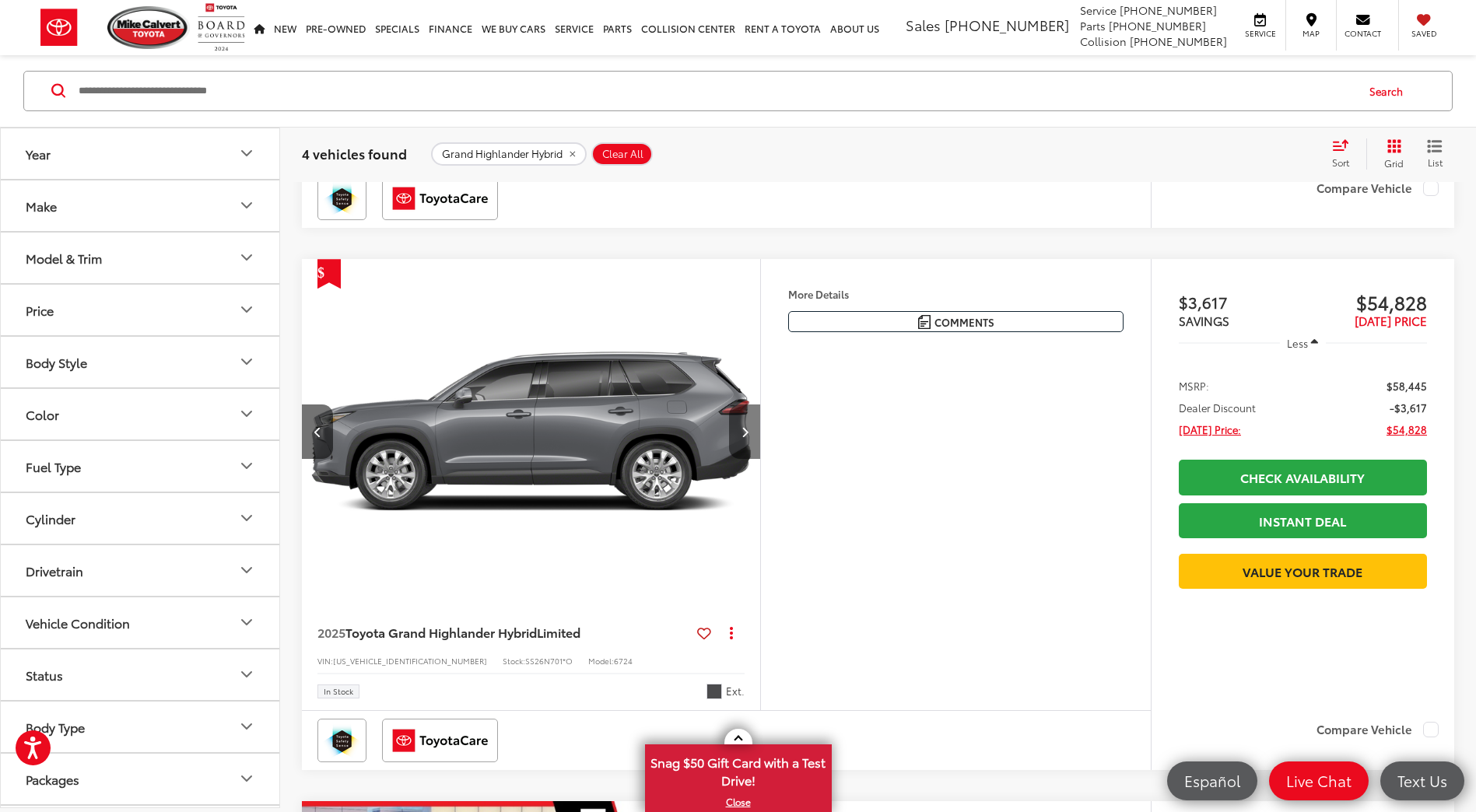
click at [745, 442] on button "Next image" at bounding box center [745, 431] width 31 height 54
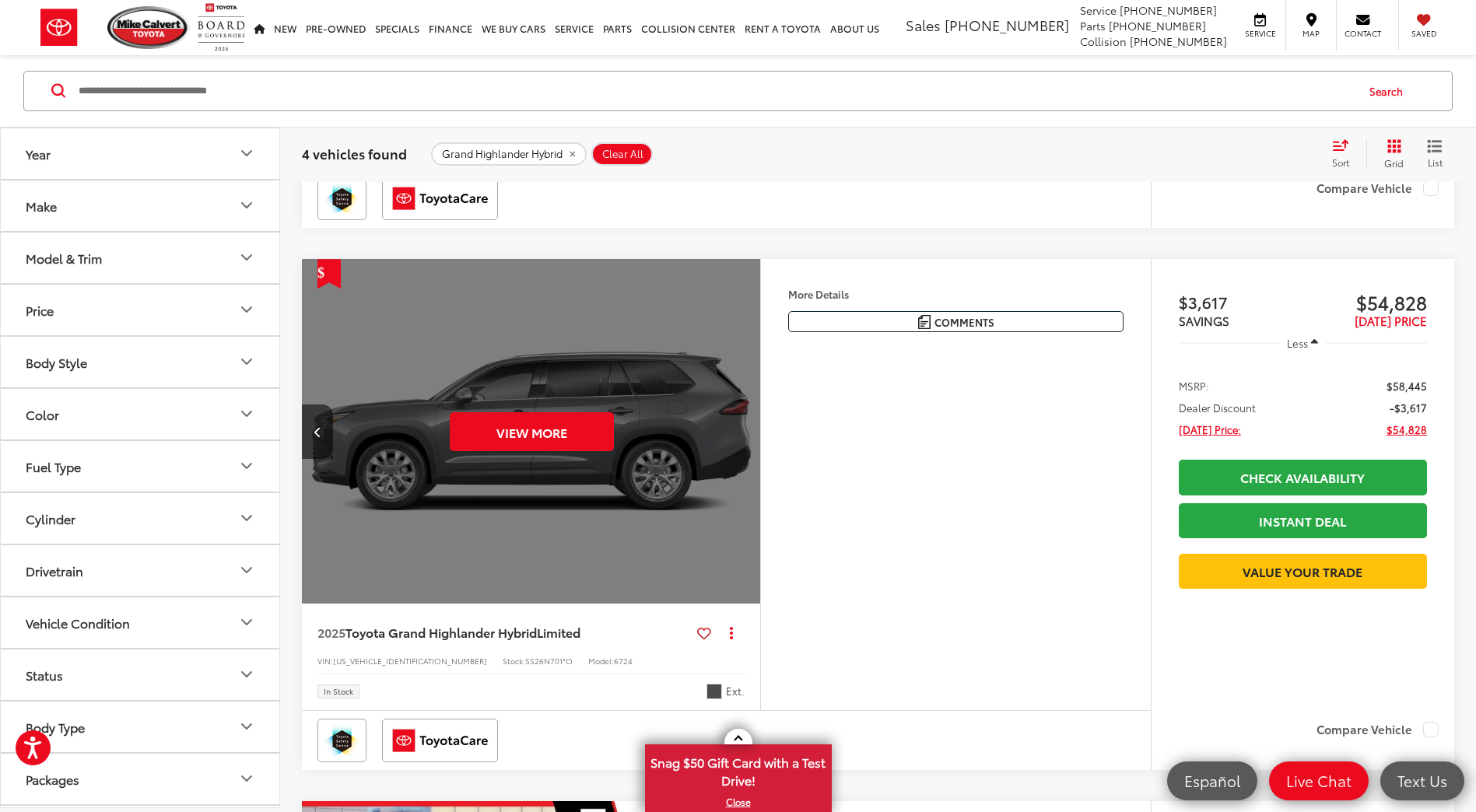
scroll to position [792, 0]
